Goal: Submit feedback/report problem

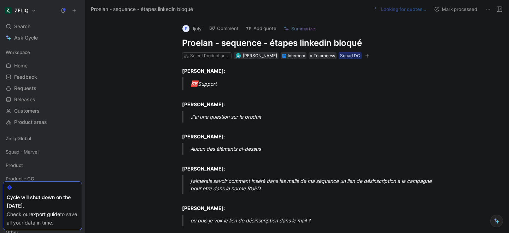
click at [260, 29] on button "Add quote" at bounding box center [261, 28] width 37 height 10
click at [222, 44] on h1 "Proelan - sequence - étapes linkedin bloqué" at bounding box center [304, 42] width 245 height 11
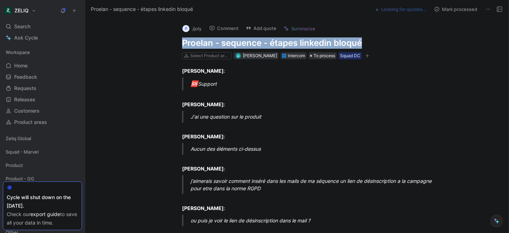
click at [222, 44] on h1 "Proelan - sequence - étapes linkedin bloqué" at bounding box center [304, 42] width 245 height 11
copy h1 "Proelan - sequence - étapes linkedin bloqué"
click at [258, 26] on button "Add quote" at bounding box center [261, 28] width 37 height 10
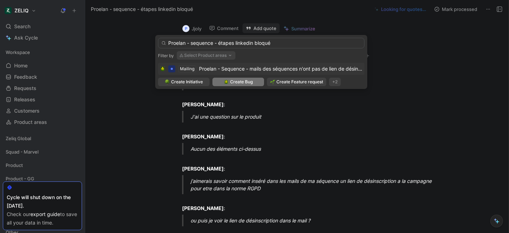
type input "Proelan - sequence - étapes linkedin bloqué"
click at [232, 83] on span "Create Bug" at bounding box center [241, 82] width 23 height 7
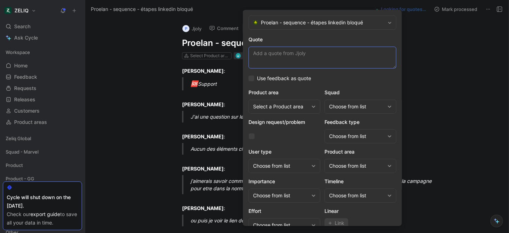
paste textarea "j'ai du manuellement passer les étapes 1 et 2 quand il y avait un lien invalide…"
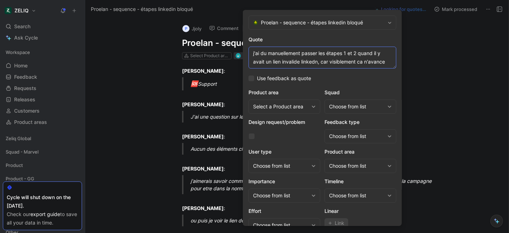
scroll to position [30, 0]
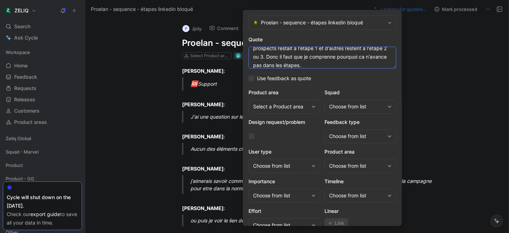
type textarea "j'ai du manuellement passer les étapes 1 et 2 quand il y avait un lien invalide…"
click at [344, 106] on div "Choose from list" at bounding box center [357, 107] width 56 height 8
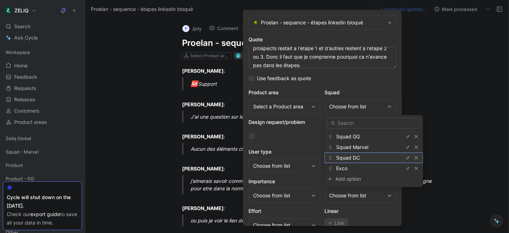
click at [353, 156] on span "Squad DC" at bounding box center [348, 158] width 24 height 6
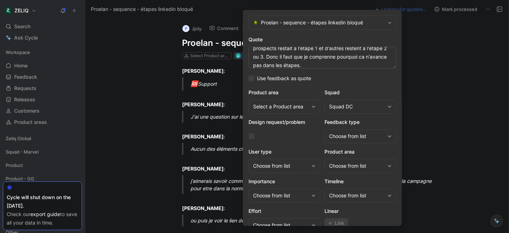
scroll to position [29, 0]
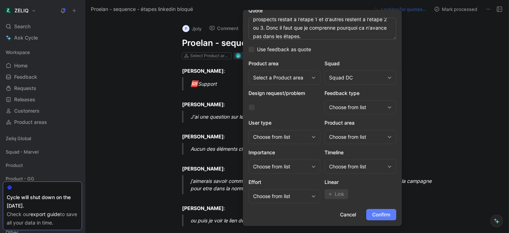
click at [387, 217] on span "Confirm" at bounding box center [381, 215] width 18 height 8
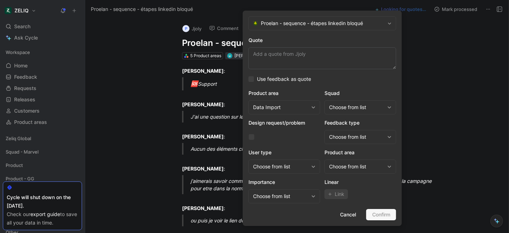
scroll to position [0, 0]
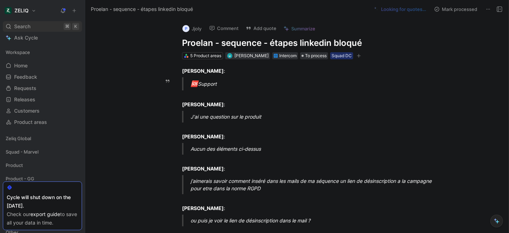
click at [43, 28] on div "Search ⌘ K" at bounding box center [42, 26] width 79 height 11
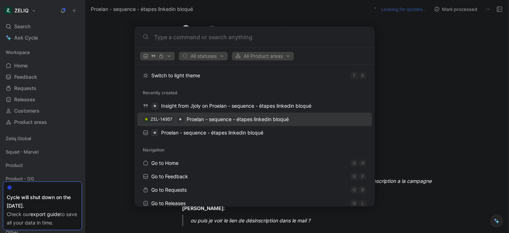
click at [201, 122] on span "Proelan - sequence - étapes linkedin bloqué" at bounding box center [238, 119] width 102 height 6
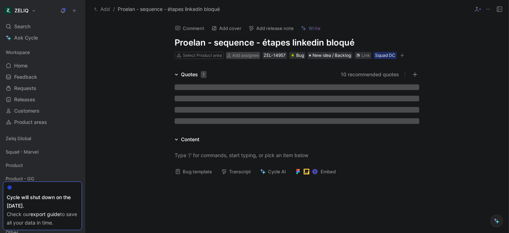
click at [245, 55] on span "Add assignee" at bounding box center [245, 55] width 27 height 5
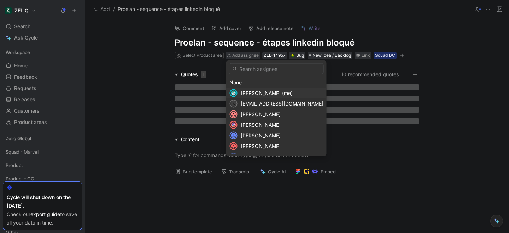
click at [252, 92] on span "[PERSON_NAME] (me)" at bounding box center [267, 93] width 52 height 6
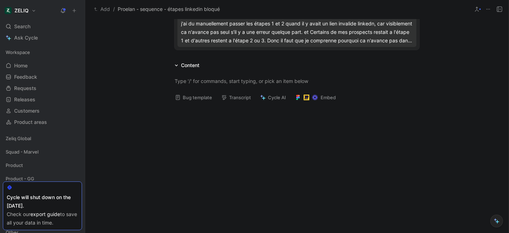
scroll to position [101, 0]
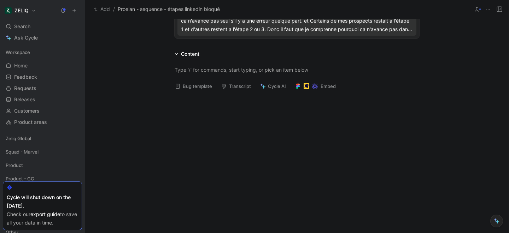
click at [184, 89] on button "Bug template" at bounding box center [193, 86] width 43 height 10
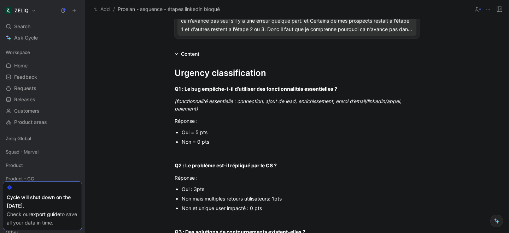
click at [193, 133] on div "Oui = 5 pts" at bounding box center [301, 132] width 238 height 7
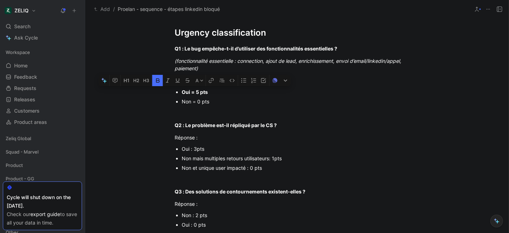
scroll to position [142, 0]
click at [209, 158] on div "Non mais multiples retours utilisateurs: 1pts" at bounding box center [301, 157] width 238 height 7
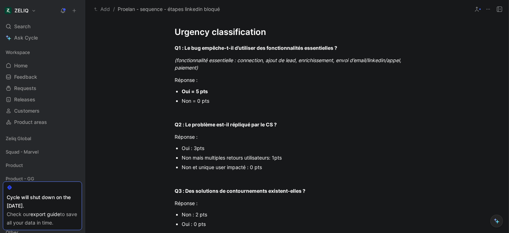
click at [209, 158] on div "Non mais multiples retours utilisateurs: 1pts" at bounding box center [301, 157] width 238 height 7
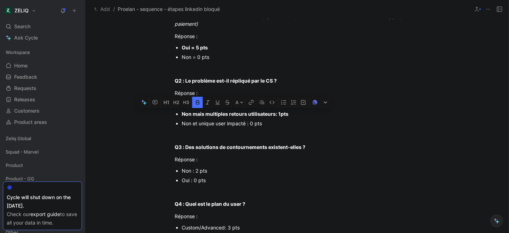
scroll to position [197, 0]
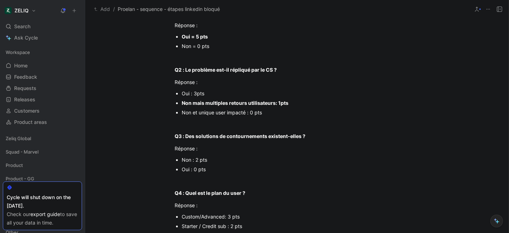
click at [190, 161] on div "Non : 2 pts" at bounding box center [301, 159] width 238 height 7
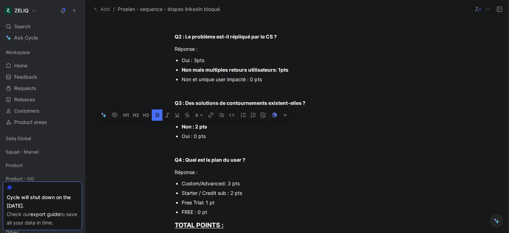
scroll to position [237, 0]
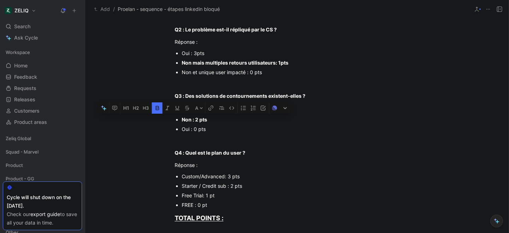
click at [226, 186] on div "Starter / Credit sub : 2 pts" at bounding box center [301, 185] width 238 height 7
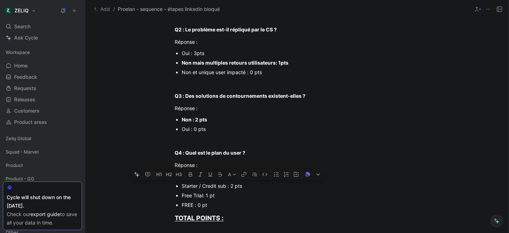
click at [226, 186] on div "Starter / Credit sub : 2 pts" at bounding box center [301, 185] width 238 height 7
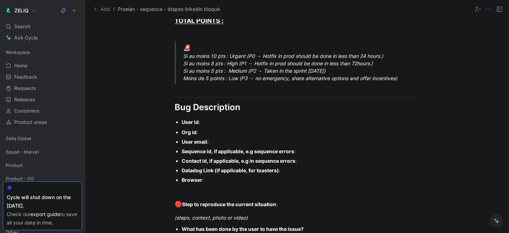
scroll to position [418, 0]
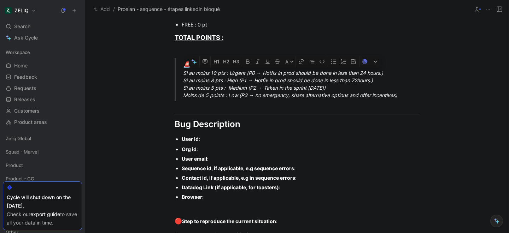
drag, startPoint x: 183, startPoint y: 74, endPoint x: 392, endPoint y: 71, distance: 209.4
click at [392, 71] on blockquote "🚨 Si au moins 10 pts : Urgent (P0 → Hotfix in prod should be done in less than …" at bounding box center [297, 79] width 272 height 43
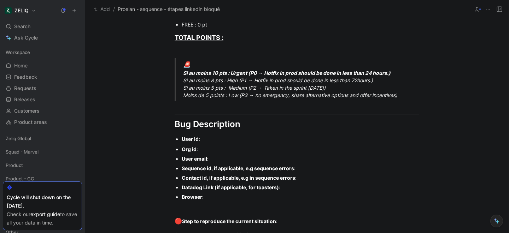
click at [209, 141] on div "User id :" at bounding box center [301, 138] width 238 height 7
click at [210, 152] on div "Org id :" at bounding box center [301, 149] width 238 height 7
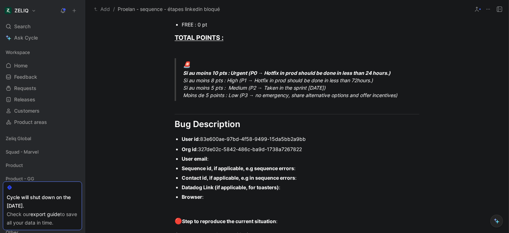
click at [218, 160] on div "User email :" at bounding box center [301, 158] width 238 height 7
click at [221, 158] on div "User email :" at bounding box center [301, 158] width 238 height 7
click at [311, 173] on p "Contact id, if applicable, e.g in sequence errors :" at bounding box center [301, 178] width 238 height 10
click at [309, 170] on div "Sequence id, if applicable, e.g sequence errors :" at bounding box center [301, 168] width 238 height 7
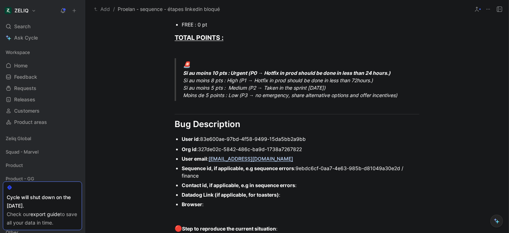
click at [304, 187] on div "Contact id, if applicable, e.g in sequence errors :" at bounding box center [301, 185] width 238 height 7
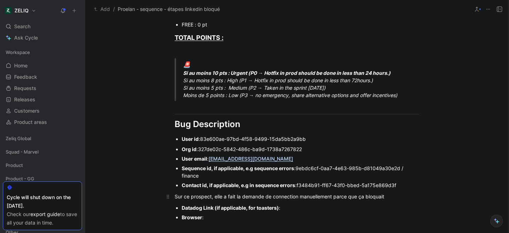
click at [396, 194] on div "Sur ce prospect, elle a fait la demande de connection manuellement parce que ça…" at bounding box center [297, 196] width 245 height 7
drag, startPoint x: 291, startPoint y: 204, endPoint x: 168, endPoint y: 209, distance: 122.8
click at [168, 209] on ul "Datadog Link (if applicable, for toasters) : Browser :" at bounding box center [297, 212] width 272 height 19
click at [216, 209] on div "Browser :" at bounding box center [301, 207] width 238 height 7
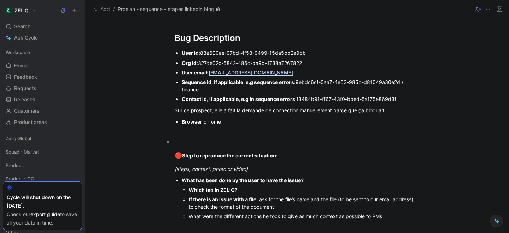
scroll to position [505, 0]
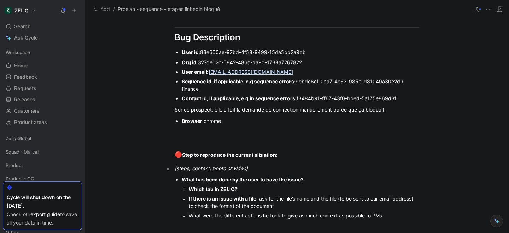
click at [261, 171] on div "(steps, context, photo or video)" at bounding box center [297, 168] width 245 height 7
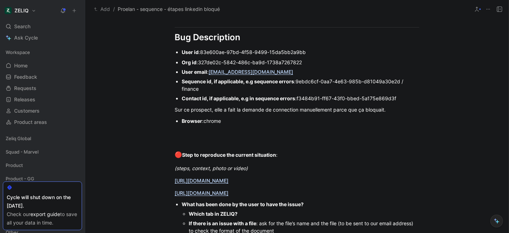
click at [248, 215] on div "Which tab in ZELIQ?" at bounding box center [304, 213] width 231 height 7
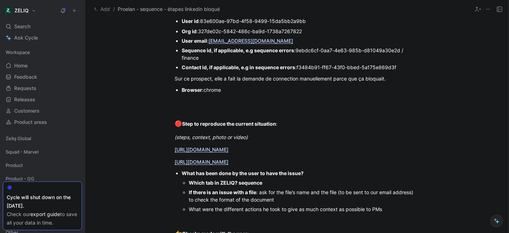
scroll to position [539, 0]
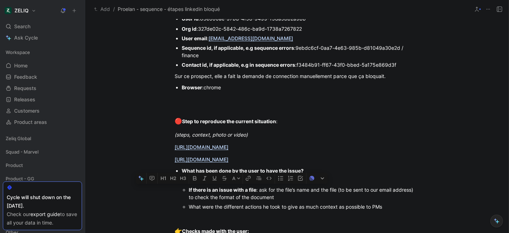
drag, startPoint x: 282, startPoint y: 200, endPoint x: 171, endPoint y: 192, distance: 111.4
click at [171, 192] on ul "What has been done by the user to have the issue? Which tab in [GEOGRAPHIC_DATA…" at bounding box center [297, 189] width 272 height 46
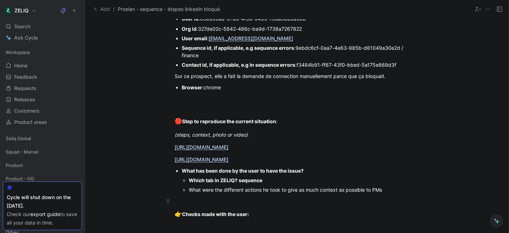
click at [210, 197] on p at bounding box center [297, 202] width 272 height 12
click at [265, 203] on div "D’abord elle a eu un problème d’étapes bloqué" at bounding box center [297, 201] width 245 height 7
click at [305, 202] on div "D’abord elle a eu un problème d’étapes linkedin bloqué" at bounding box center [297, 201] width 245 height 7
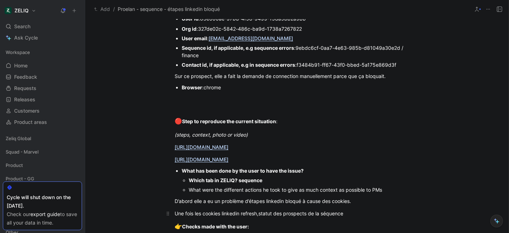
click at [262, 214] on span "statut des prospects de la séquence" at bounding box center [300, 214] width 85 height 6
click at [362, 215] on div "Une fois les cookies linkedin refresh, le statut des prospects de la séquence" at bounding box center [297, 213] width 245 height 7
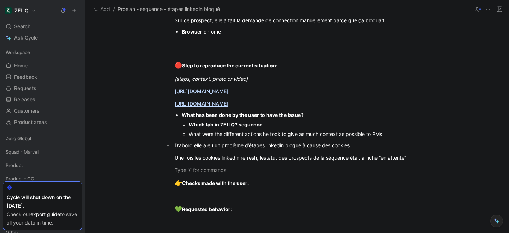
scroll to position [580, 0]
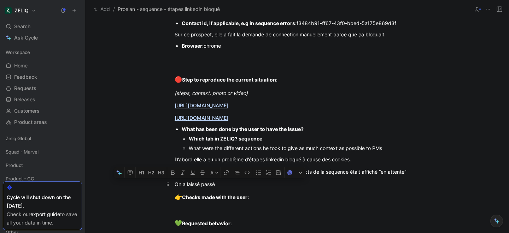
drag, startPoint x: 230, startPoint y: 189, endPoint x: 205, endPoint y: 184, distance: 24.6
click at [205, 184] on p "On a laissé passé" at bounding box center [297, 185] width 272 height 12
drag, startPoint x: 216, startPoint y: 184, endPoint x: 175, endPoint y: 184, distance: 40.7
click at [175, 184] on div "On a laissé passé" at bounding box center [297, 184] width 245 height 7
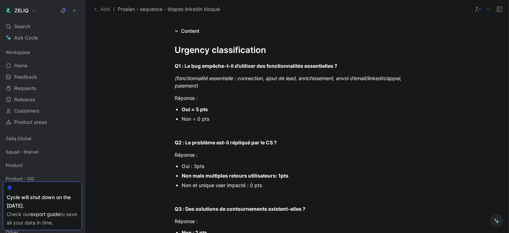
scroll to position [0, 0]
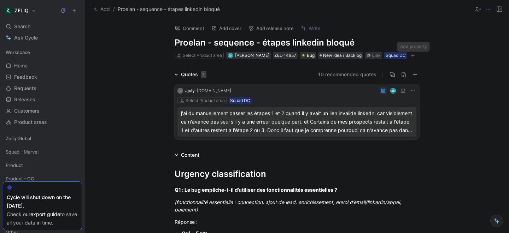
click at [411, 56] on icon "button" at bounding box center [413, 55] width 4 height 4
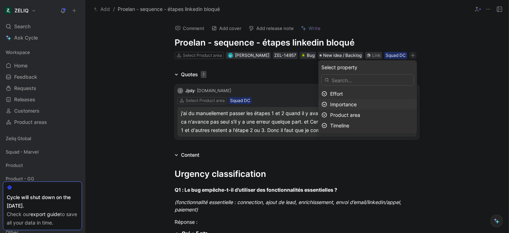
click at [370, 107] on div "Importance" at bounding box center [372, 104] width 84 height 8
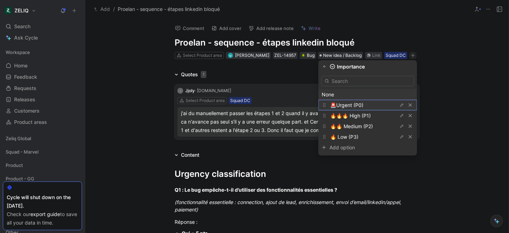
click at [356, 102] on span "🚨Urgent (P0)" at bounding box center [346, 105] width 33 height 6
